Goal: Register for event/course

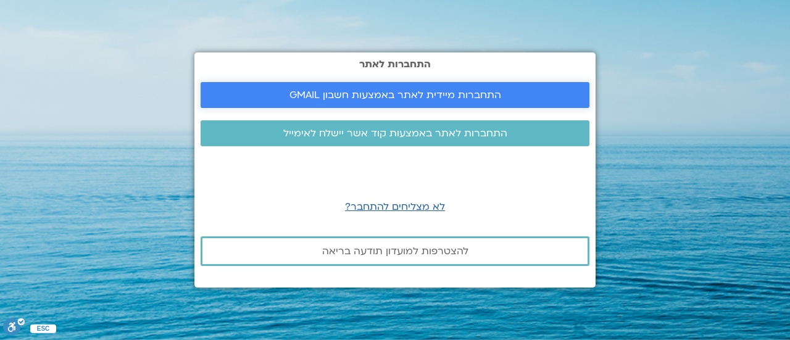
click at [413, 91] on span "התחברות מיידית לאתר באמצעות חשבון GMAIL" at bounding box center [395, 94] width 212 height 11
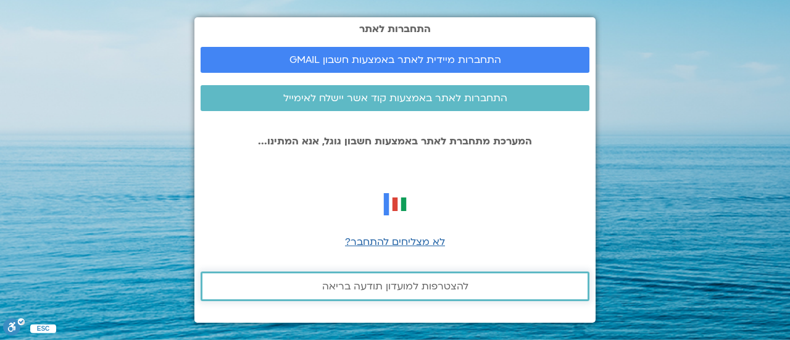
click at [391, 284] on span "להצטרפות למועדון תודעה בריאה" at bounding box center [395, 286] width 146 height 11
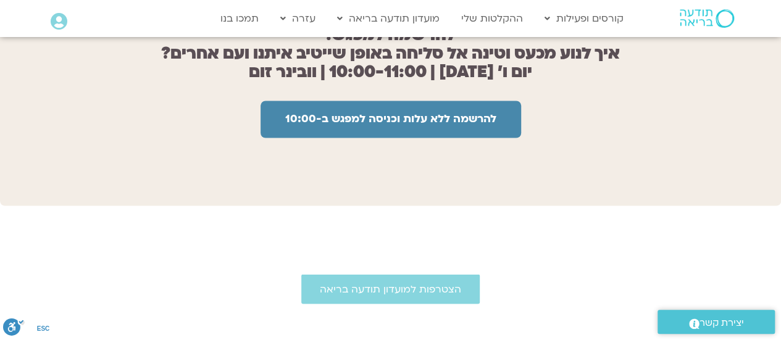
scroll to position [1049, 0]
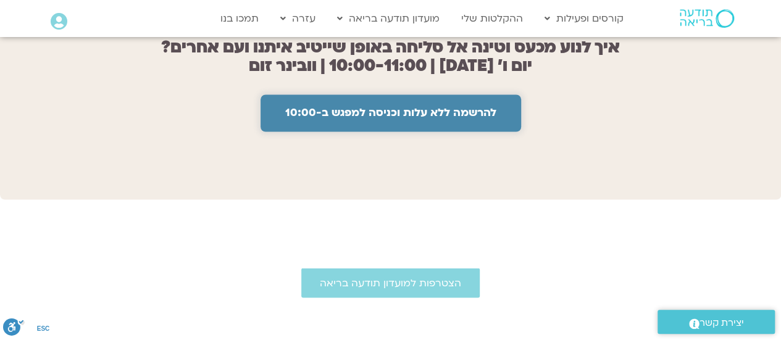
click at [276, 111] on link "להרשמה ללא עלות וכניסה למפגש ב-10:00" at bounding box center [390, 112] width 260 height 37
